Goal: Navigation & Orientation: Find specific page/section

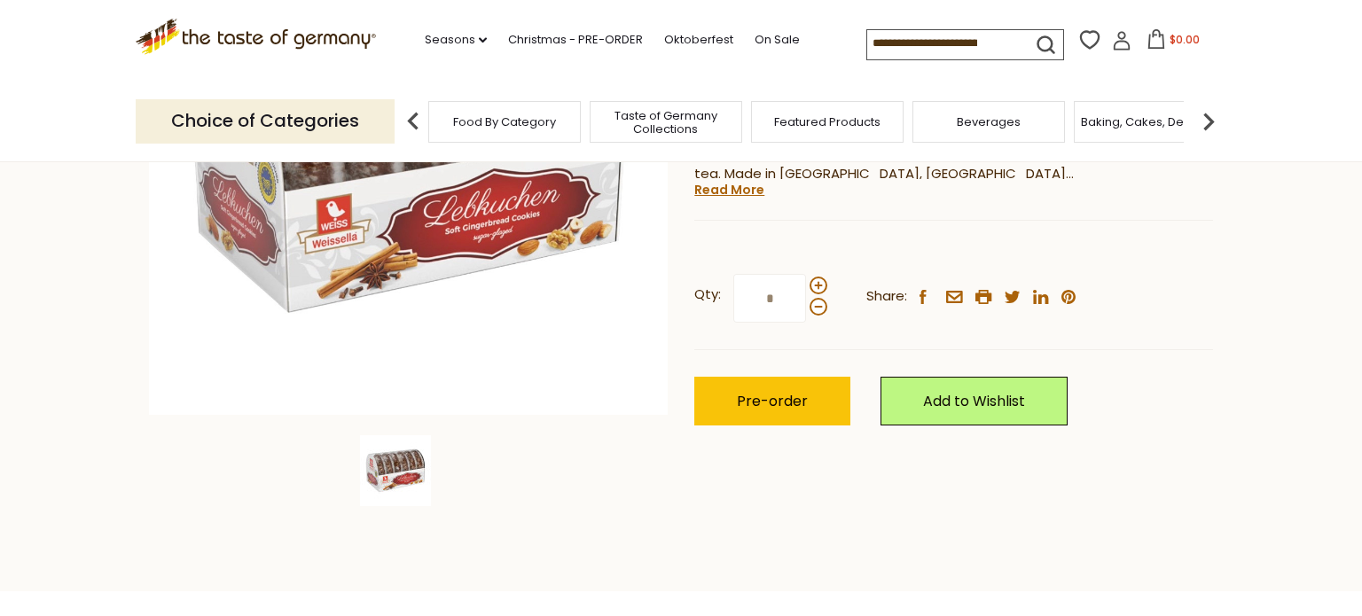
scroll to position [358, 0]
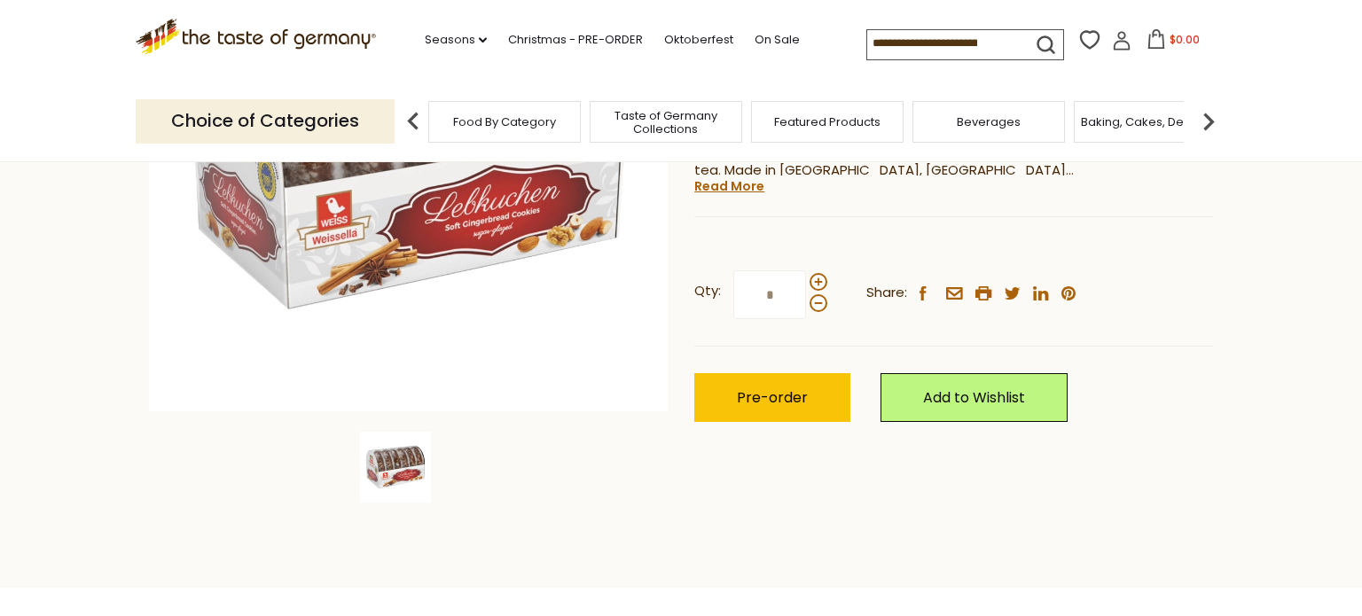
click at [653, 129] on span "Taste of Germany Collections" at bounding box center [666, 122] width 142 height 27
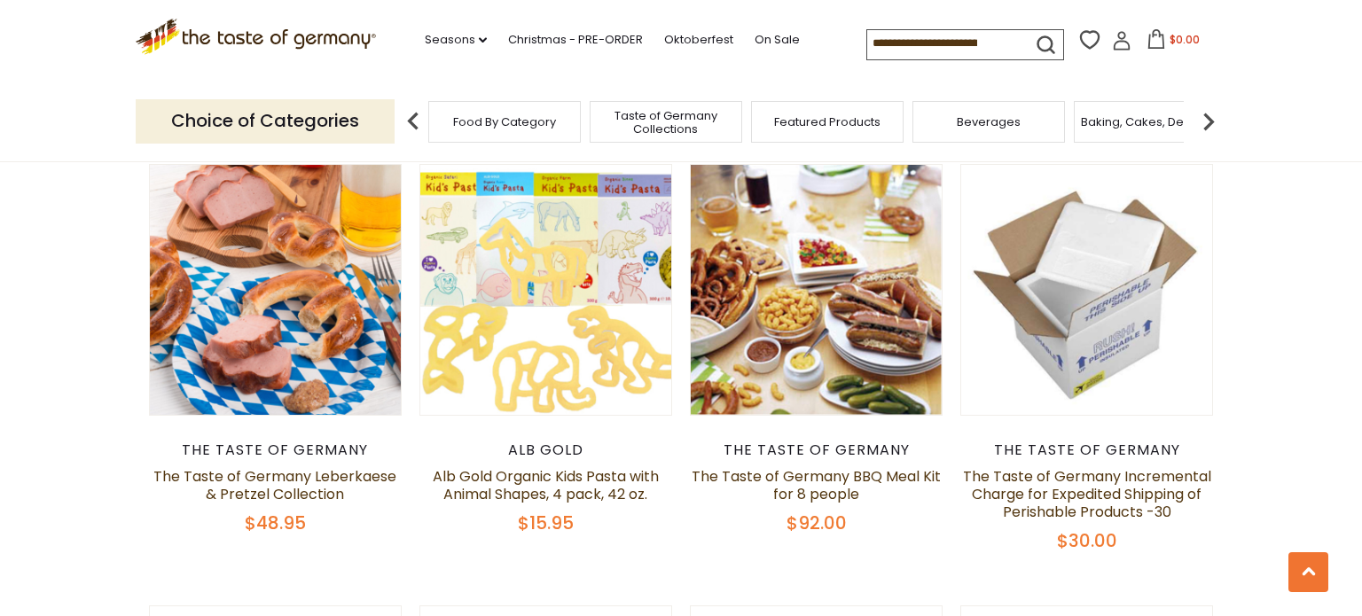
scroll to position [1065, 0]
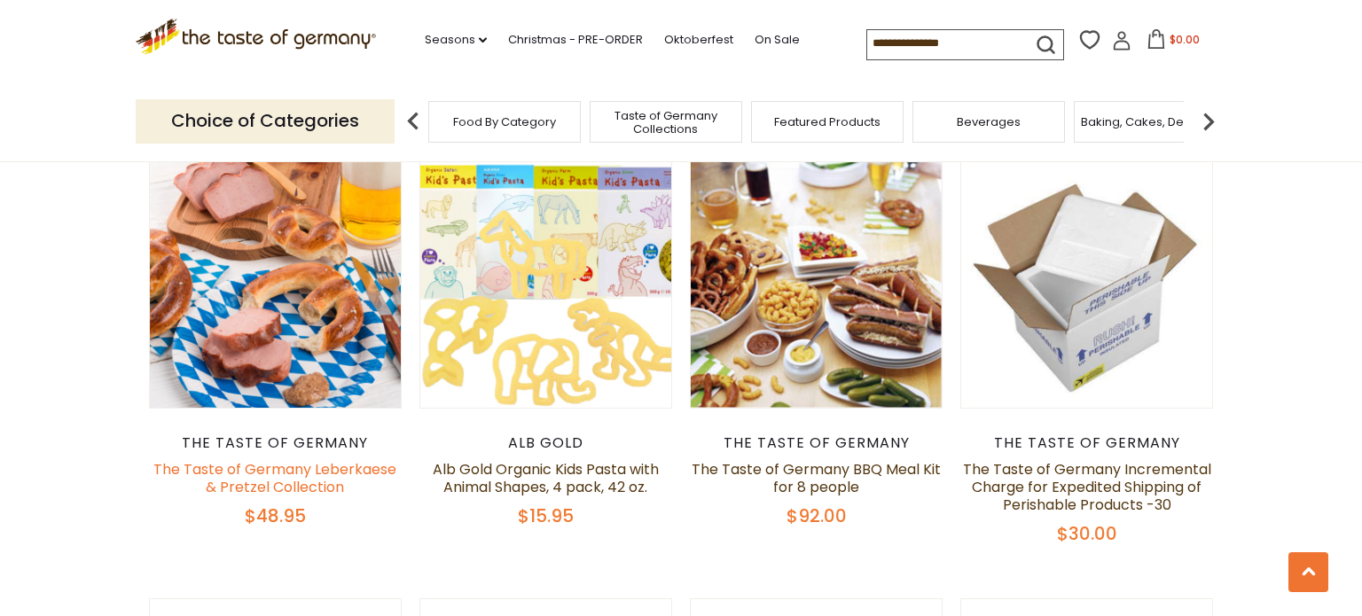
click at [220, 464] on link "The Taste of Germany Leberkaese & Pretzel Collection" at bounding box center [274, 478] width 243 height 38
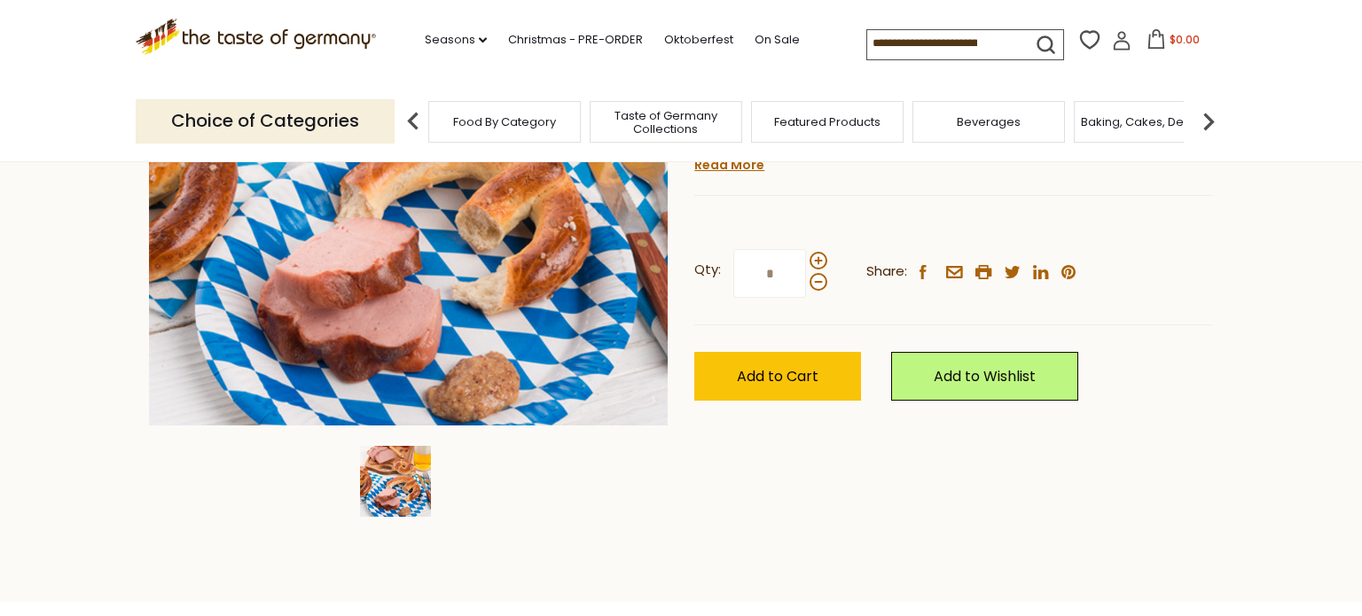
scroll to position [349, 0]
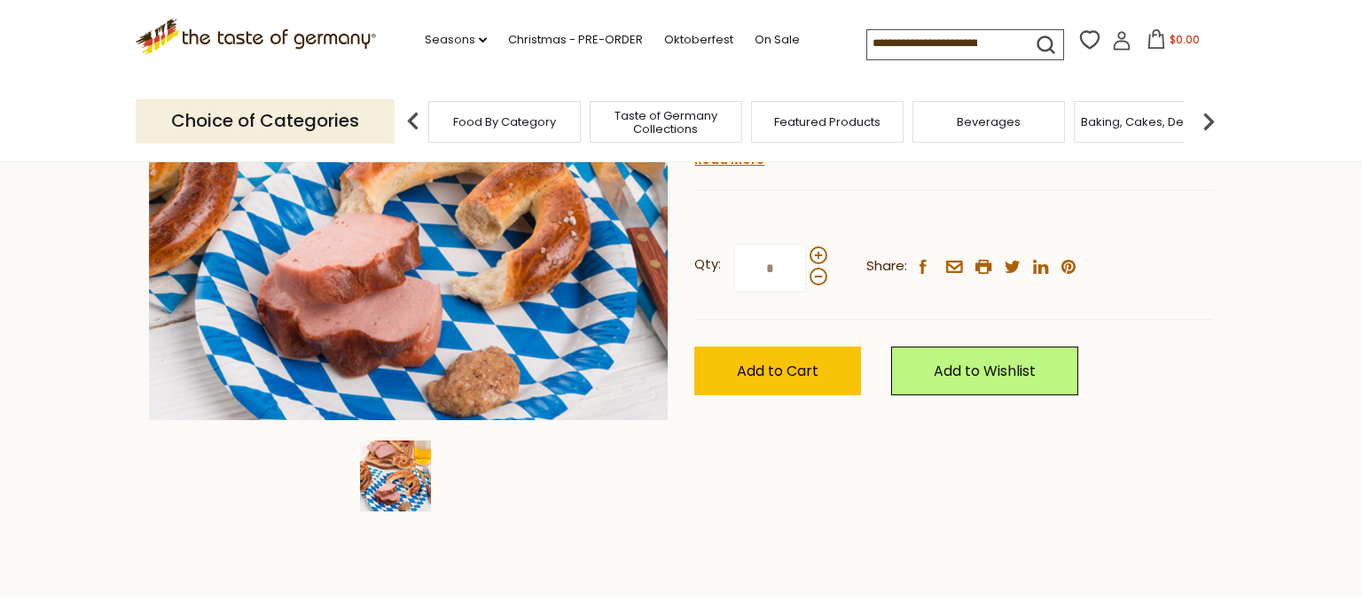
click at [390, 481] on img at bounding box center [395, 476] width 71 height 71
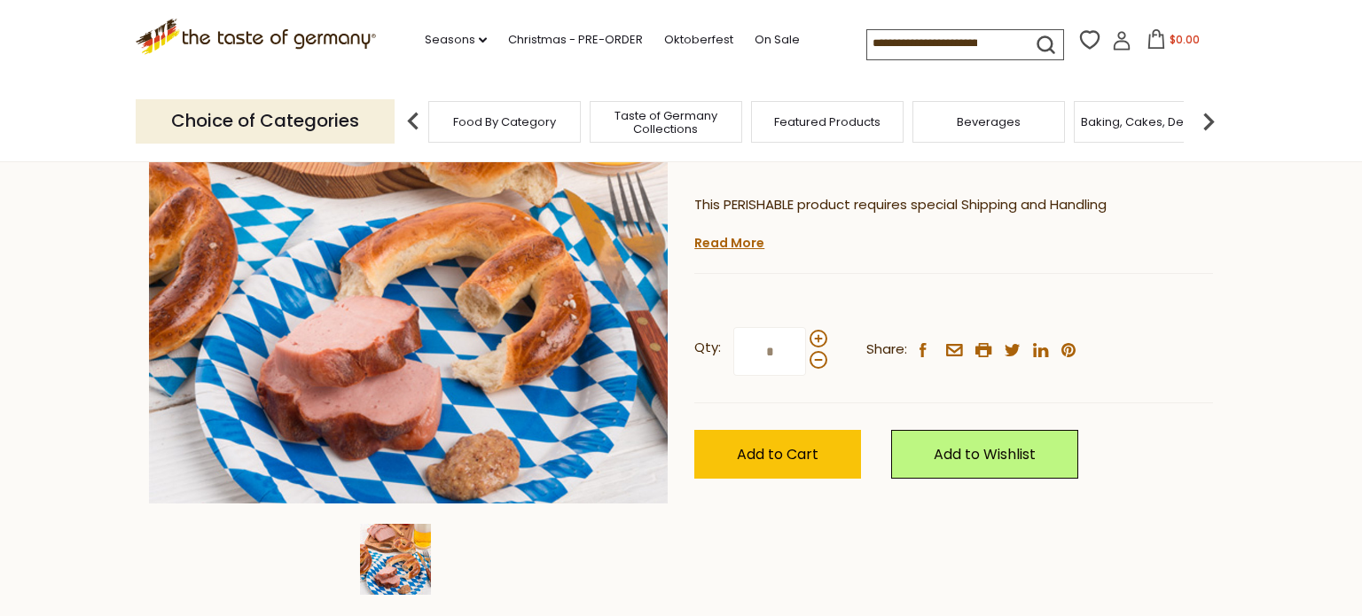
scroll to position [268, 0]
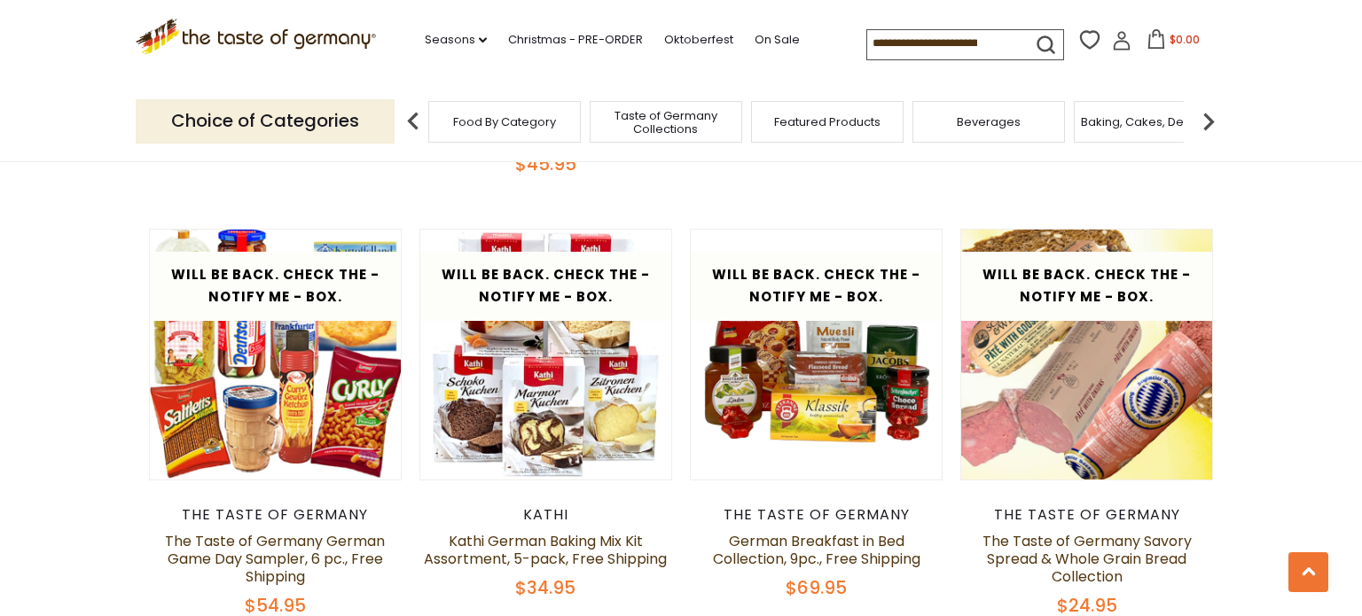
scroll to position [2326, 0]
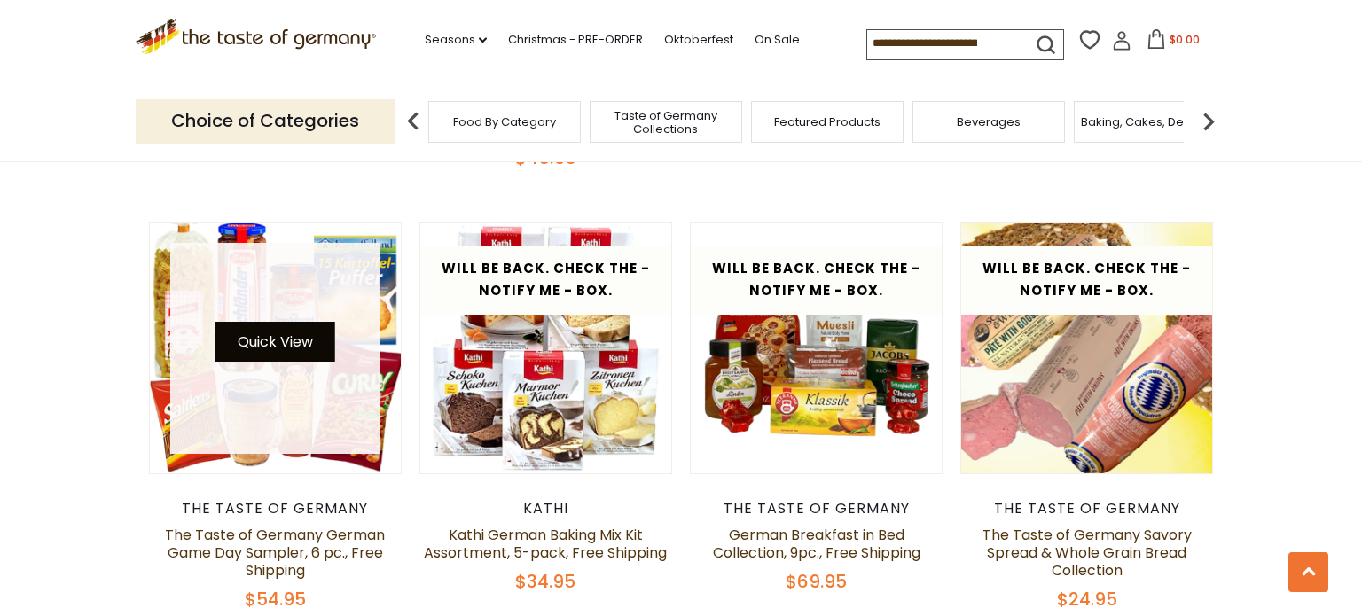
click at [265, 348] on button "Quick View" at bounding box center [275, 342] width 120 height 40
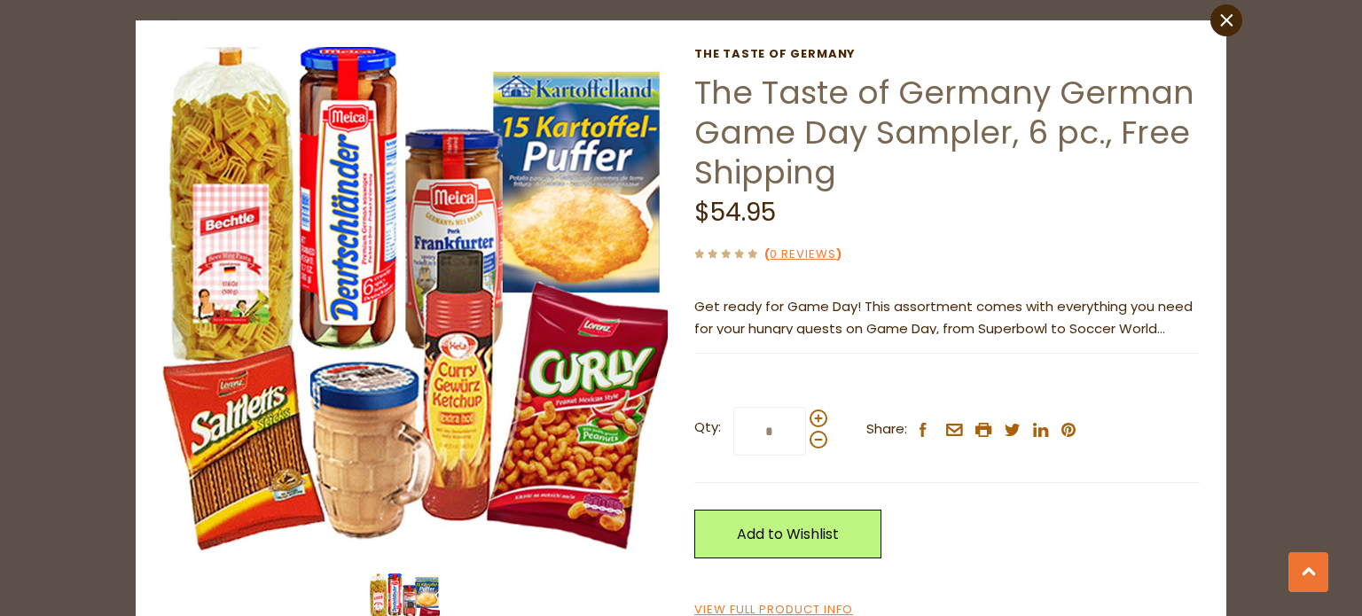
scroll to position [117, 0]
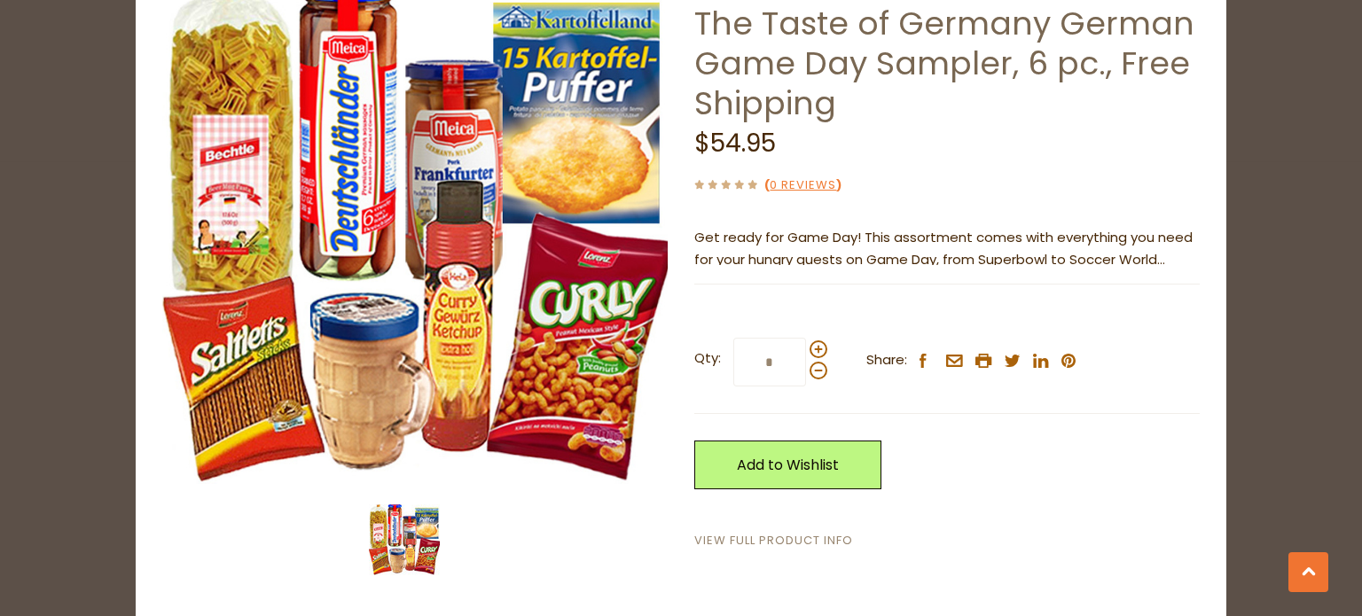
click at [773, 536] on link "View Full Product Info" at bounding box center [773, 541] width 159 height 19
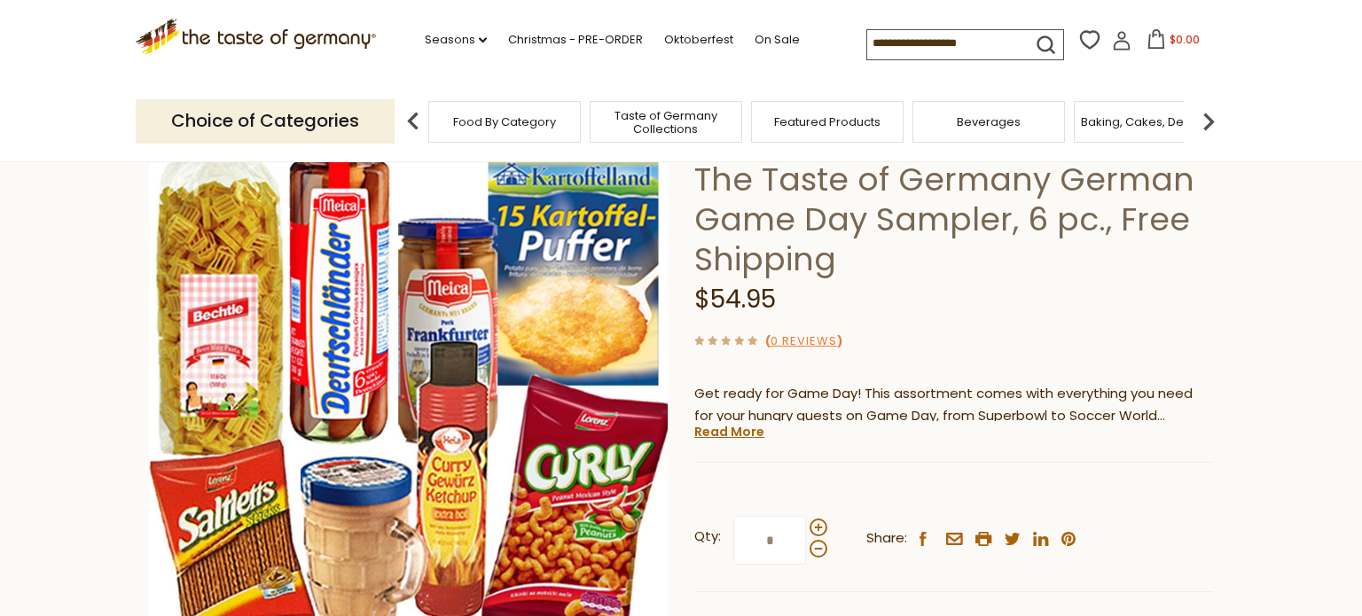
scroll to position [91, 0]
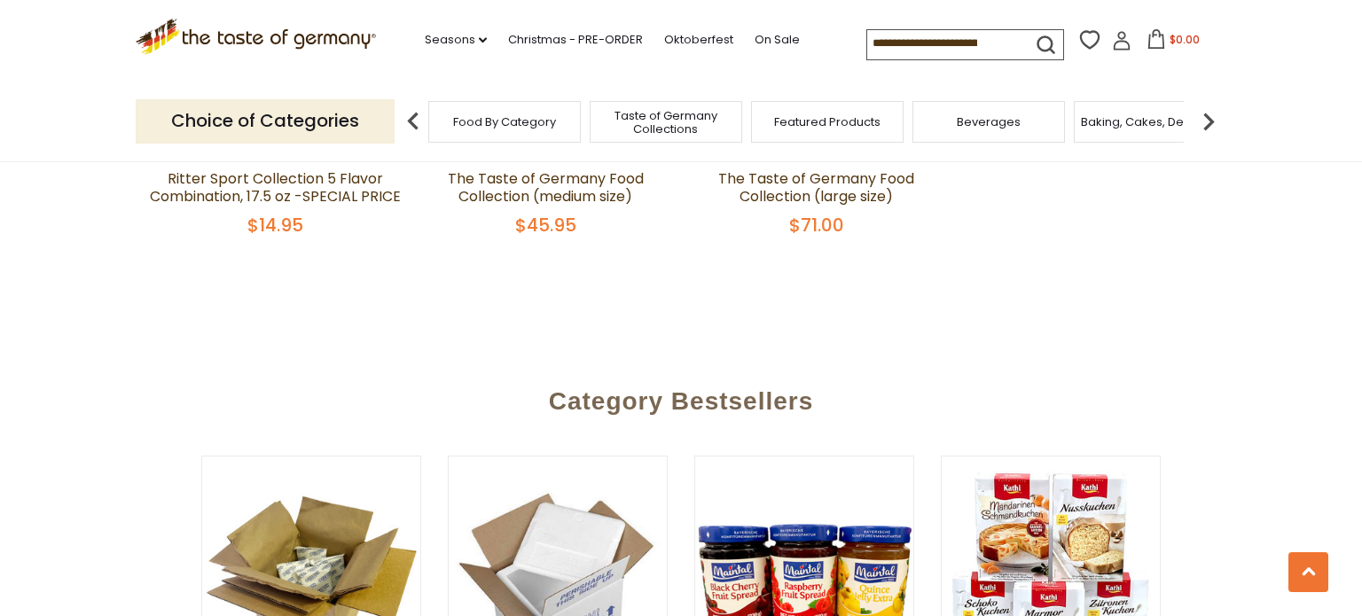
scroll to position [3990, 0]
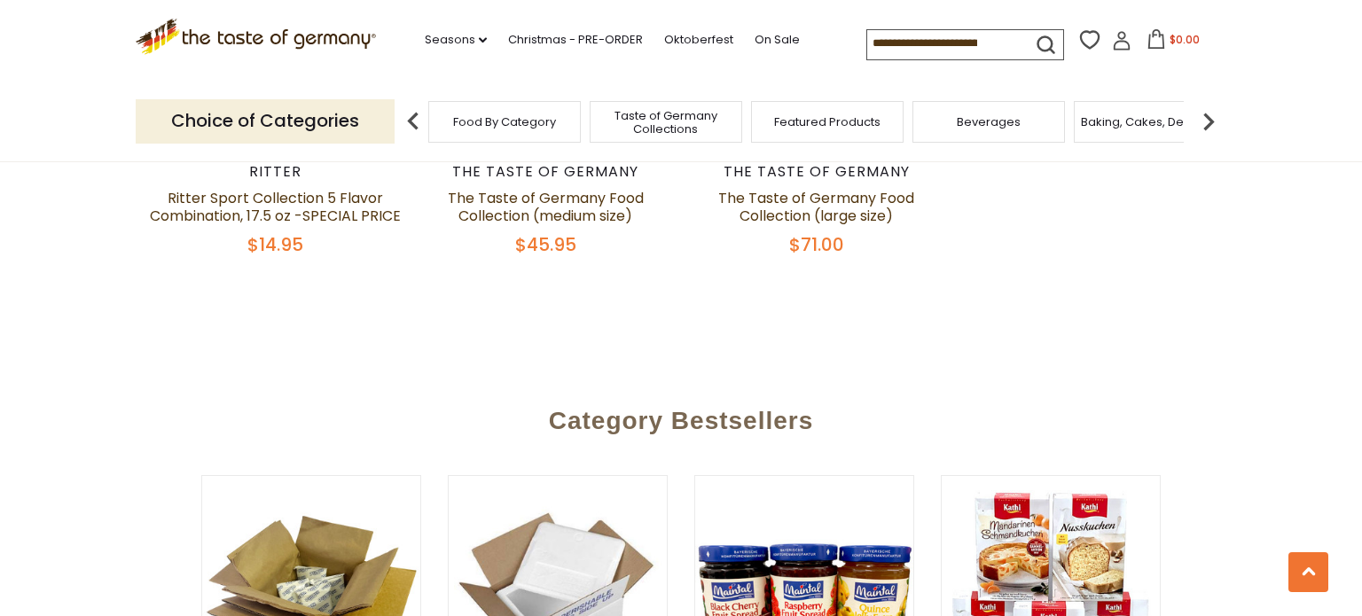
click at [640, 118] on span "Taste of Germany Collections" at bounding box center [666, 122] width 142 height 27
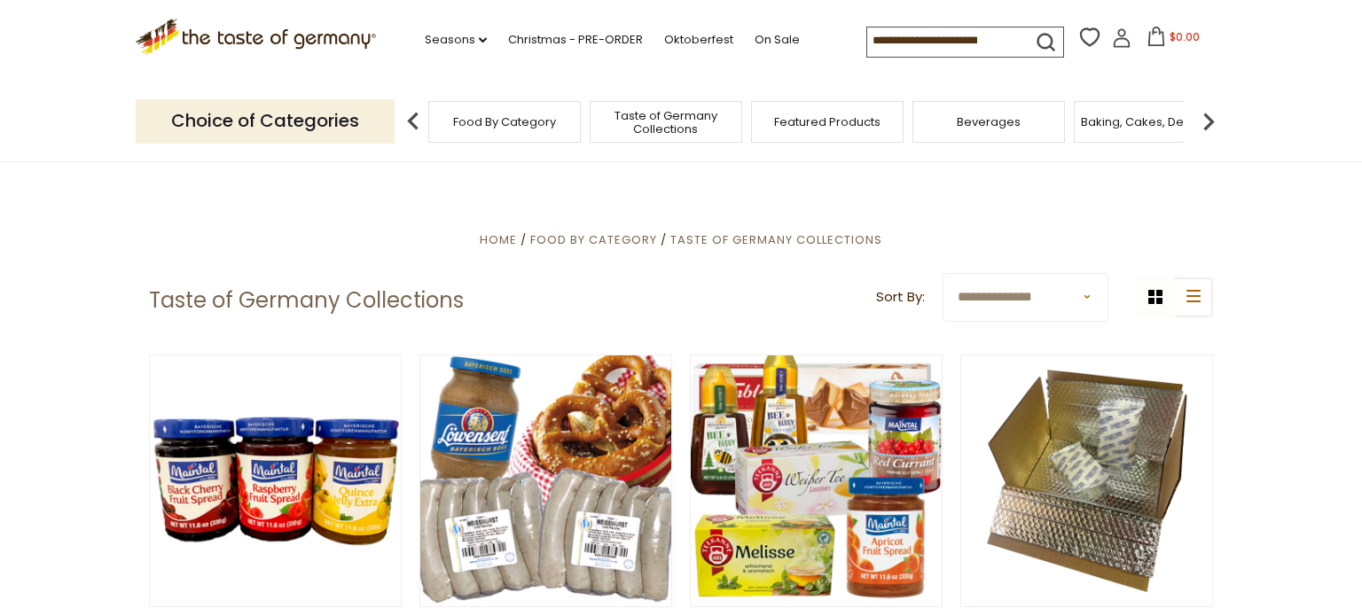
click at [982, 120] on span "Beverages" at bounding box center [989, 121] width 64 height 13
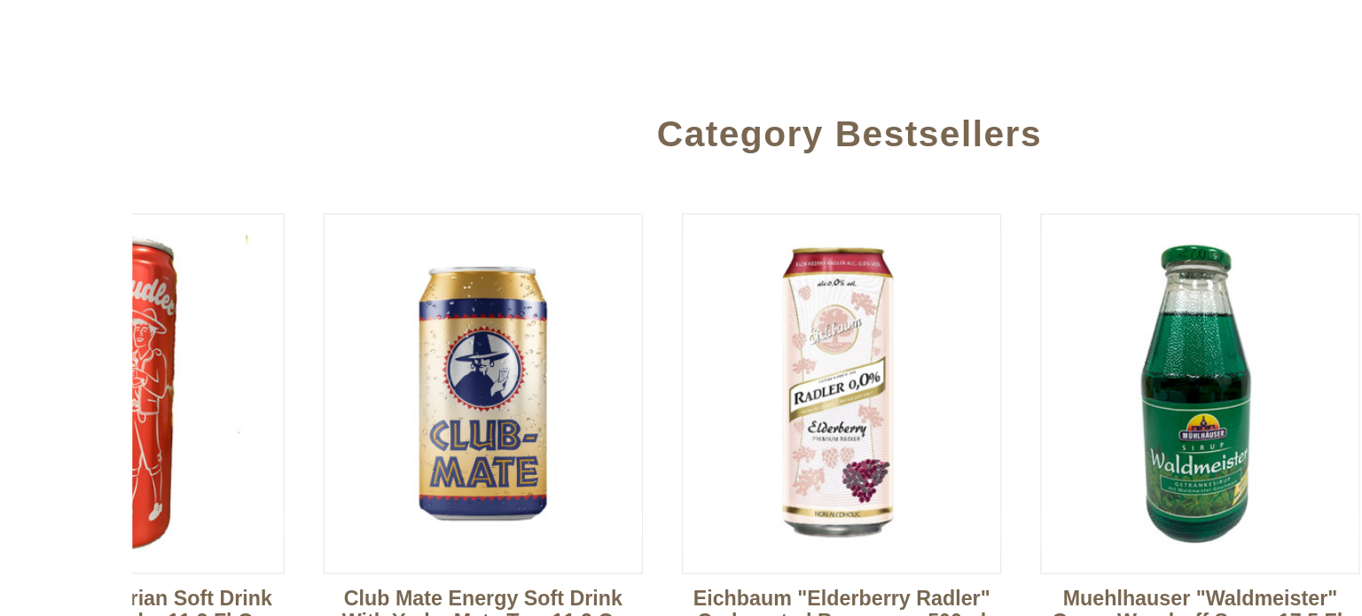
scroll to position [0, 143]
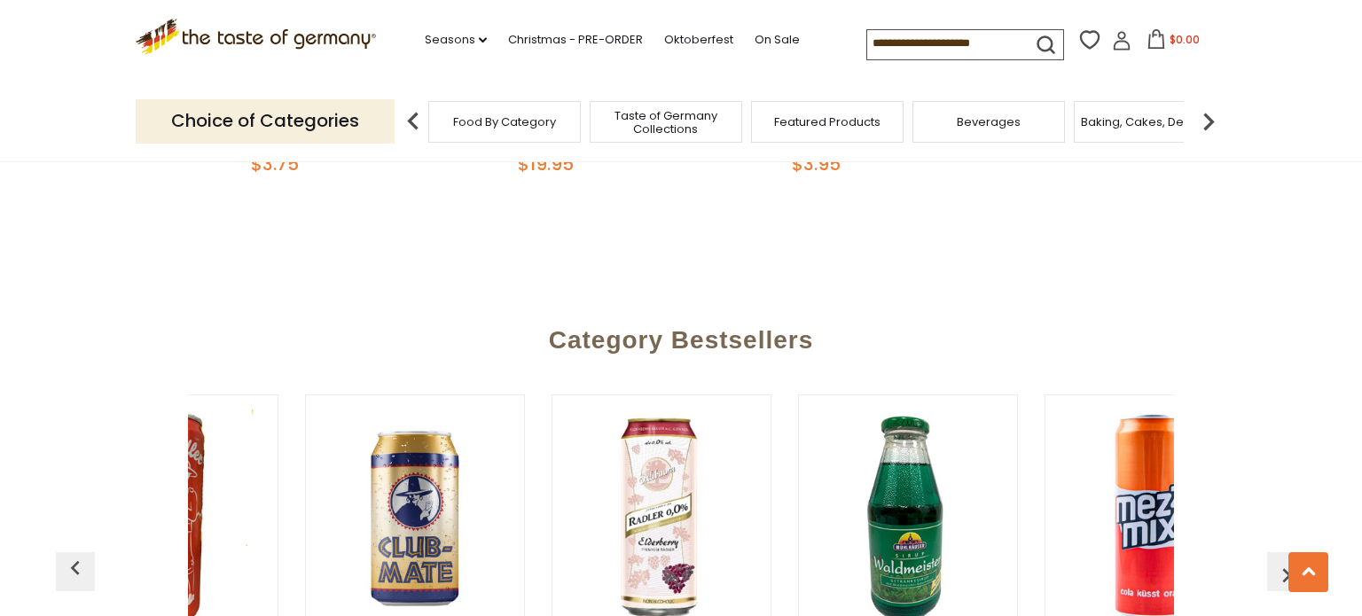
scroll to position [0, 160]
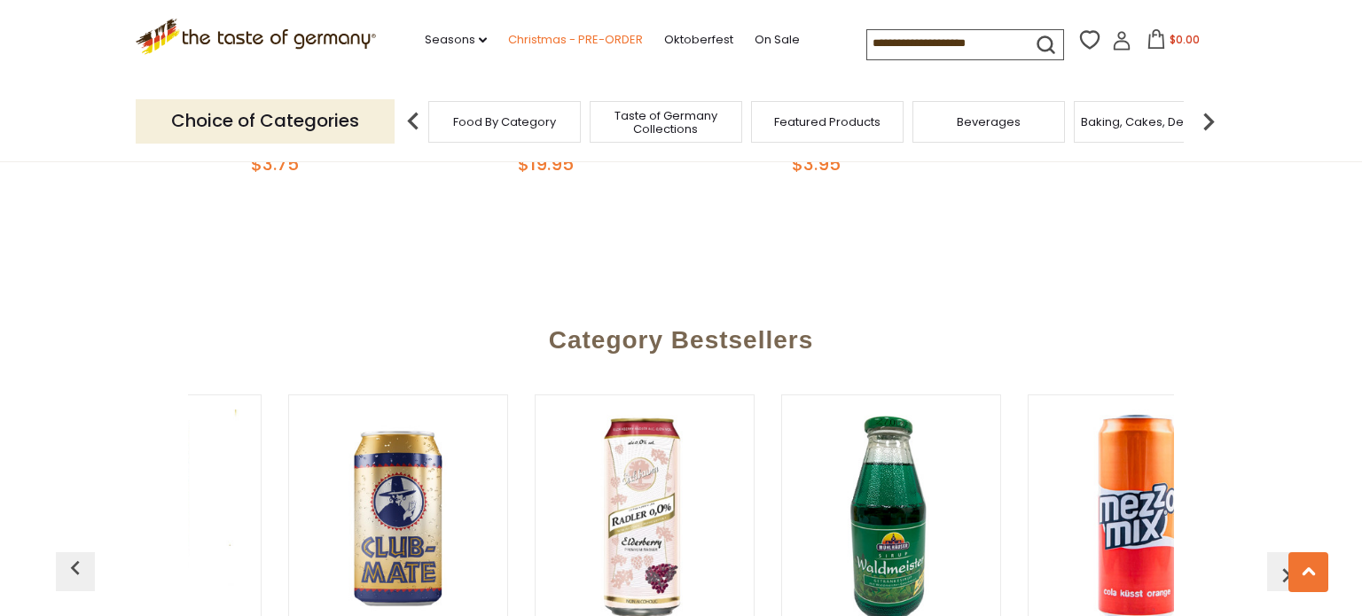
click at [536, 43] on link "Christmas - PRE-ORDER" at bounding box center [575, 40] width 135 height 20
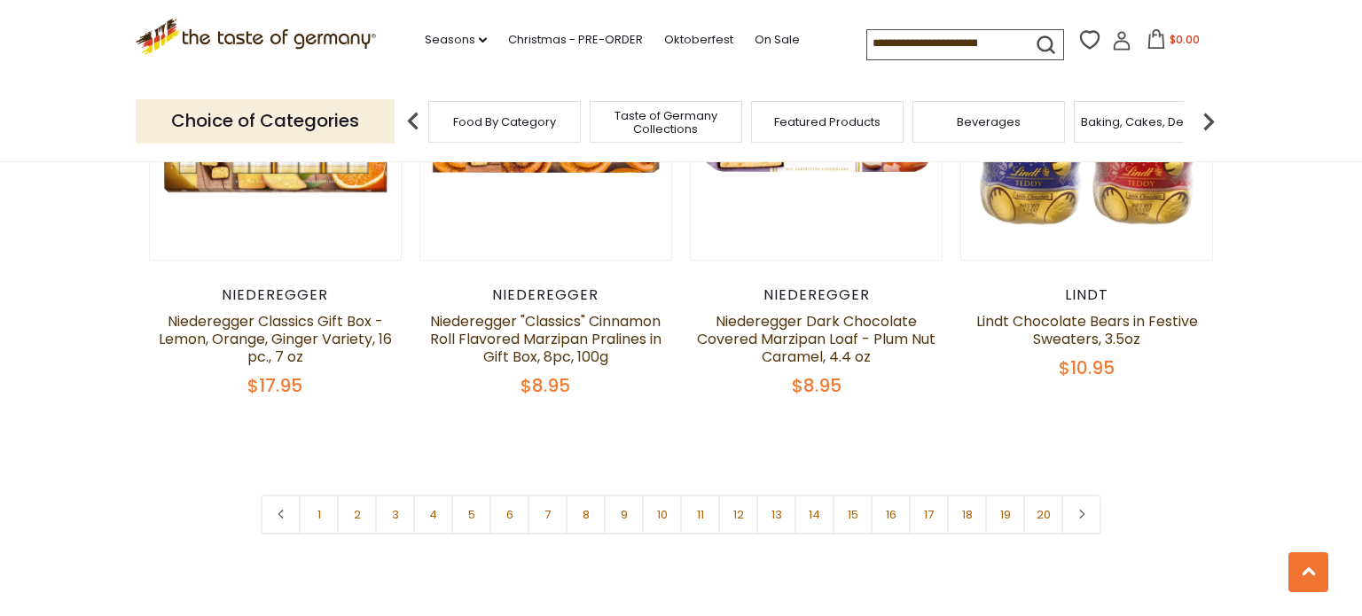
scroll to position [4219, 0]
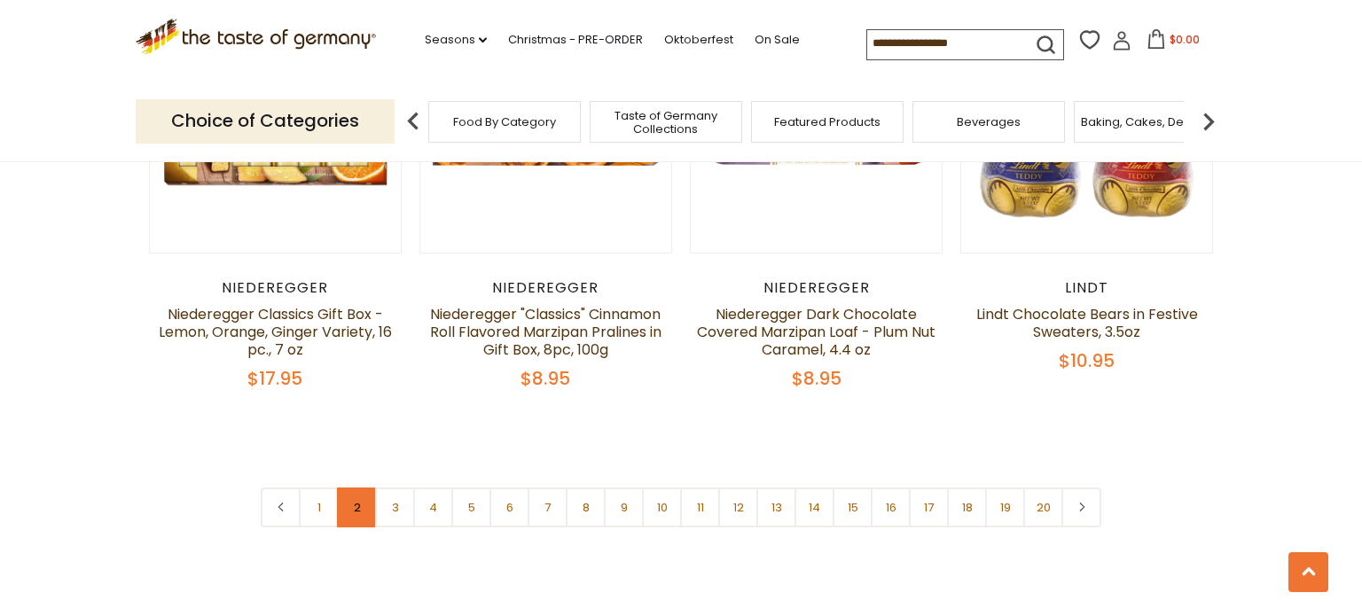
click at [363, 488] on link "2" at bounding box center [357, 508] width 40 height 40
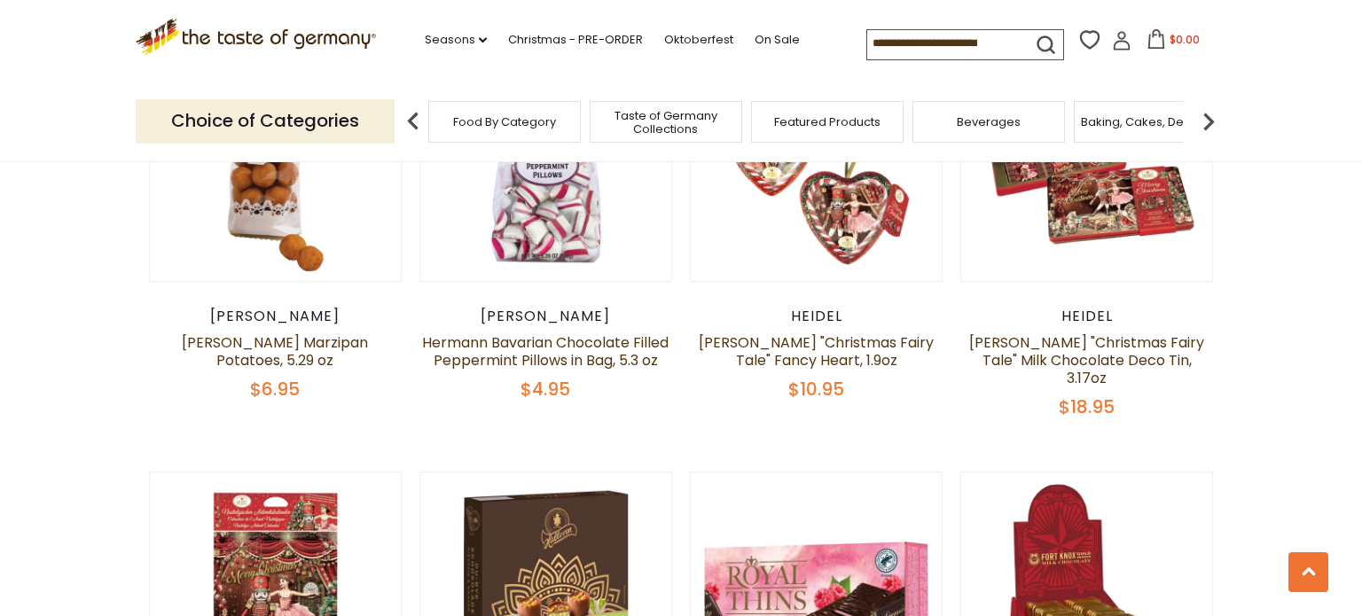
scroll to position [614, 0]
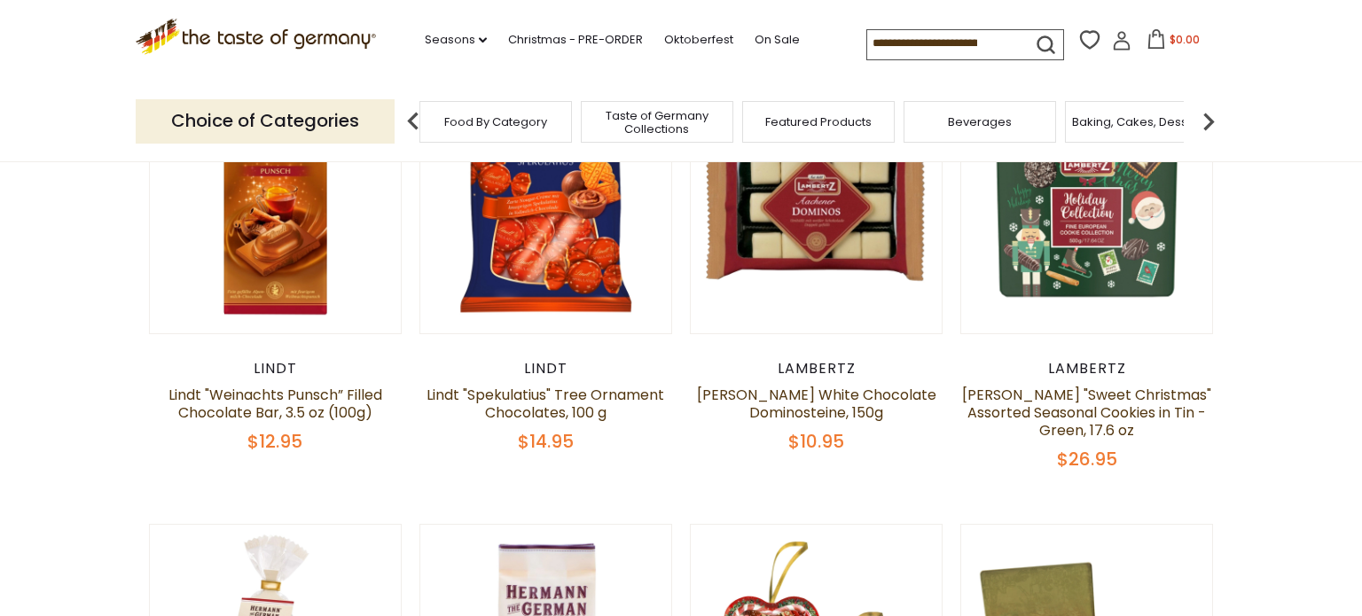
click at [979, 117] on span "Beverages" at bounding box center [980, 121] width 64 height 13
